Goal: Navigation & Orientation: Find specific page/section

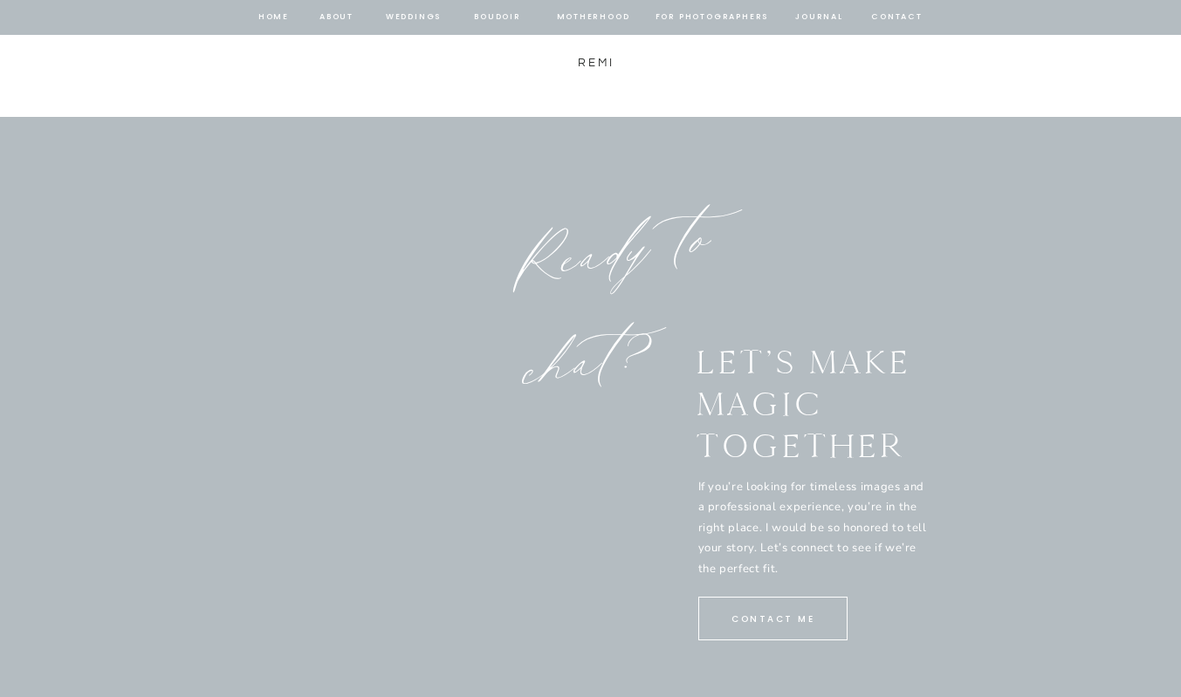
scroll to position [11526, 0]
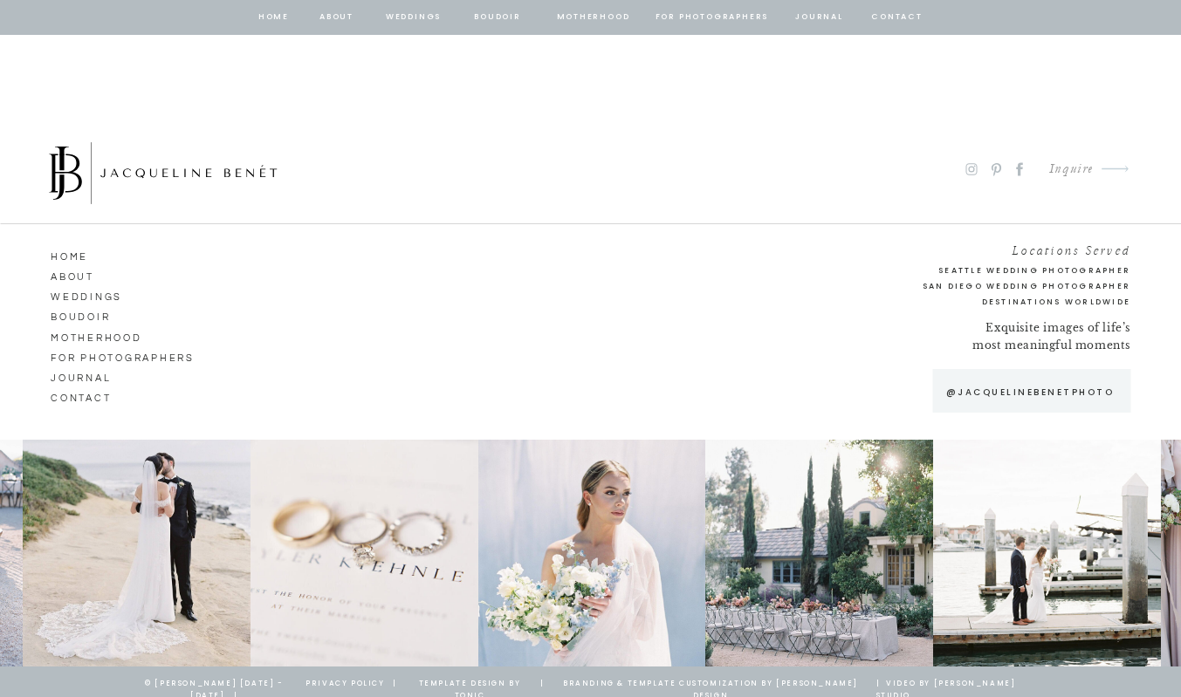
click at [505, 27] on p "Send" at bounding box center [526, 11] width 113 height 63
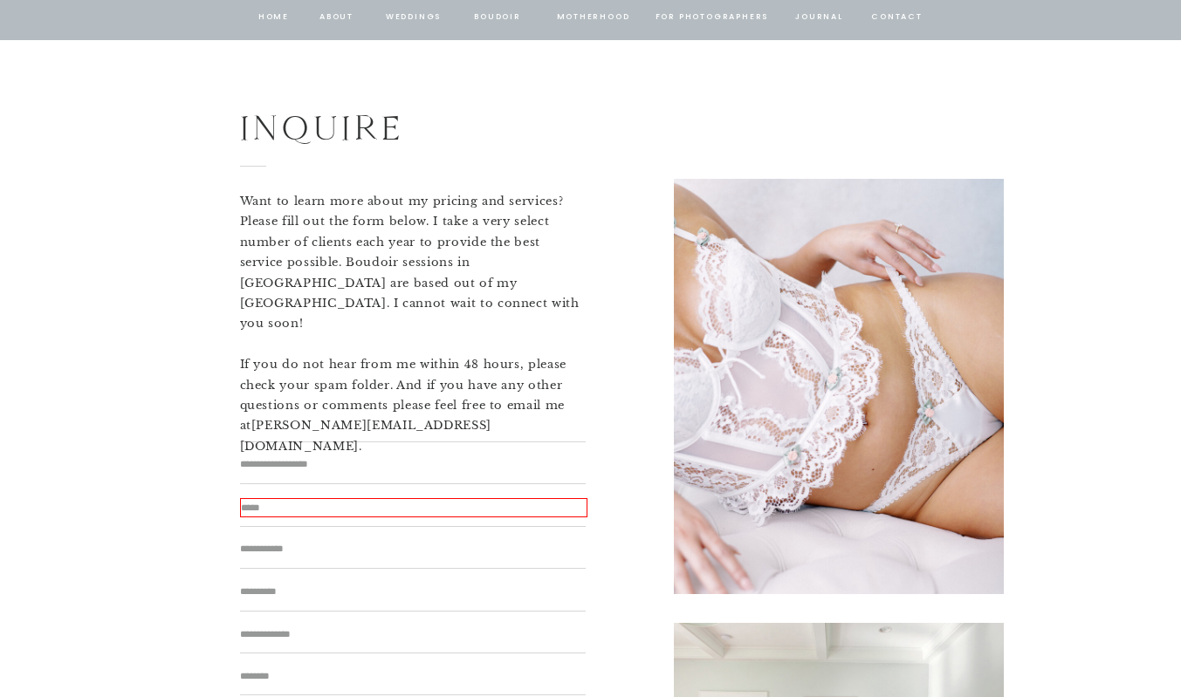
scroll to position [10608, 0]
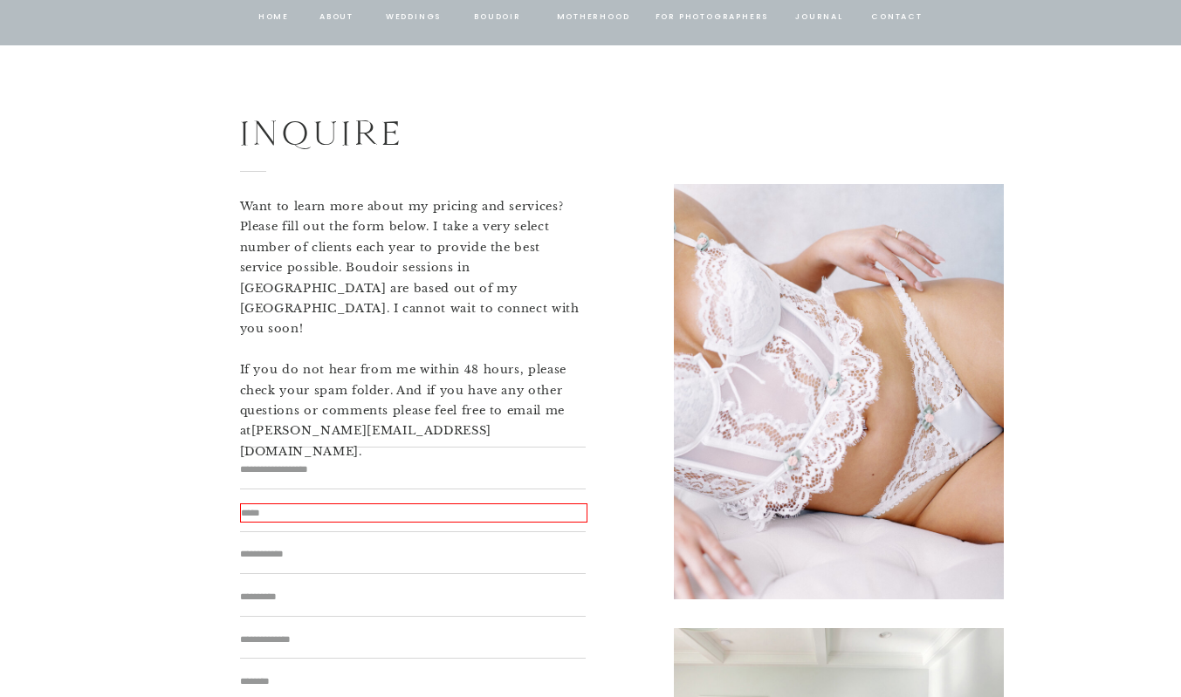
click at [503, 17] on nav "BOUDOIR" at bounding box center [498, 18] width 50 height 16
click at [497, 17] on nav "BOUDOIR" at bounding box center [498, 18] width 50 height 16
click at [501, 20] on nav "BOUDOIR" at bounding box center [498, 18] width 50 height 16
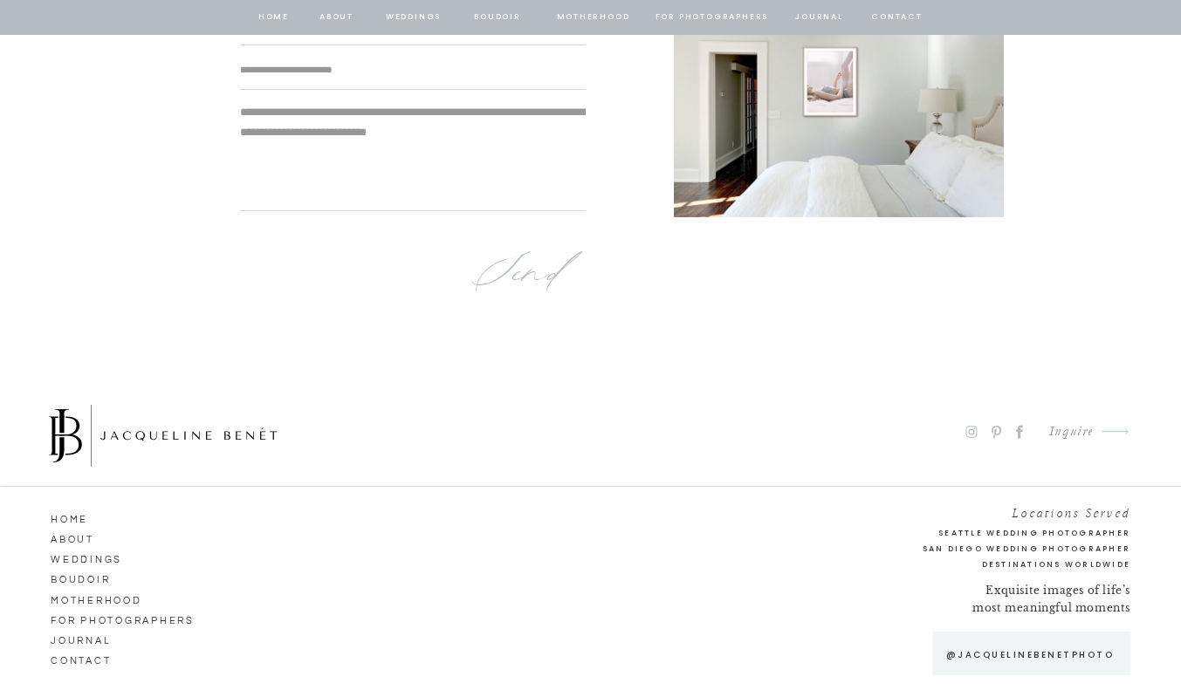
scroll to position [11526, 0]
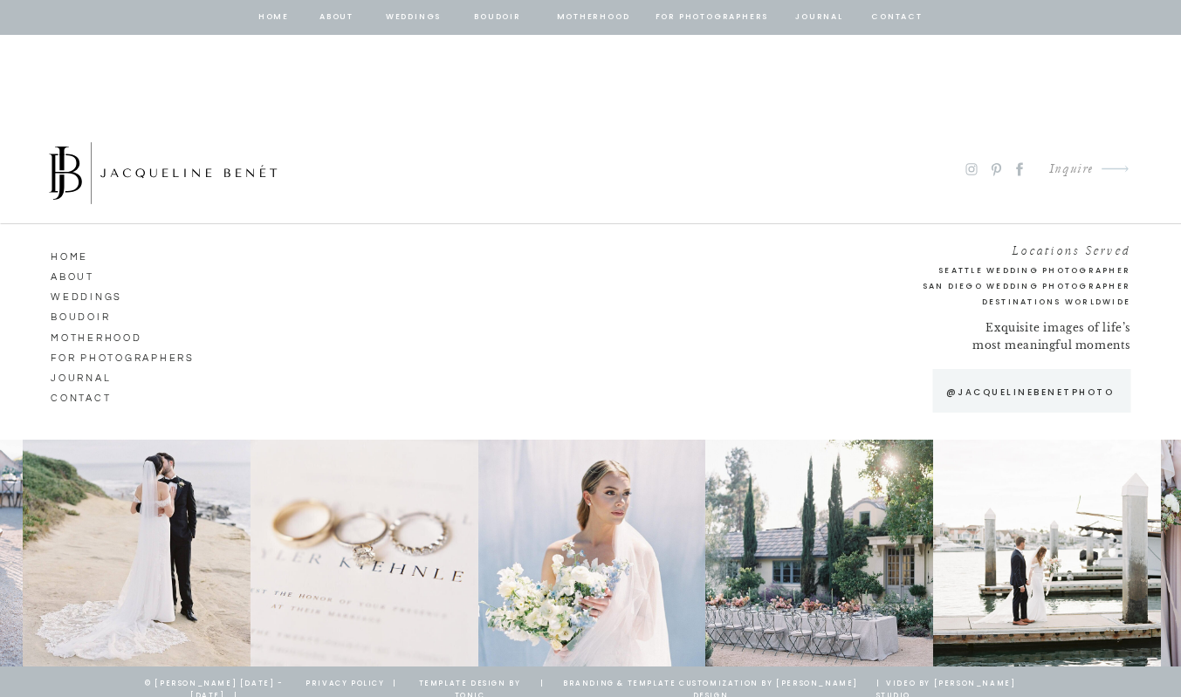
click at [68, 334] on nav "Motherhood" at bounding box center [100, 336] width 99 height 16
click at [66, 317] on nav "Boudoir" at bounding box center [100, 315] width 99 height 16
click at [72, 319] on nav "Boudoir" at bounding box center [100, 315] width 99 height 16
